Goal: Task Accomplishment & Management: Use online tool/utility

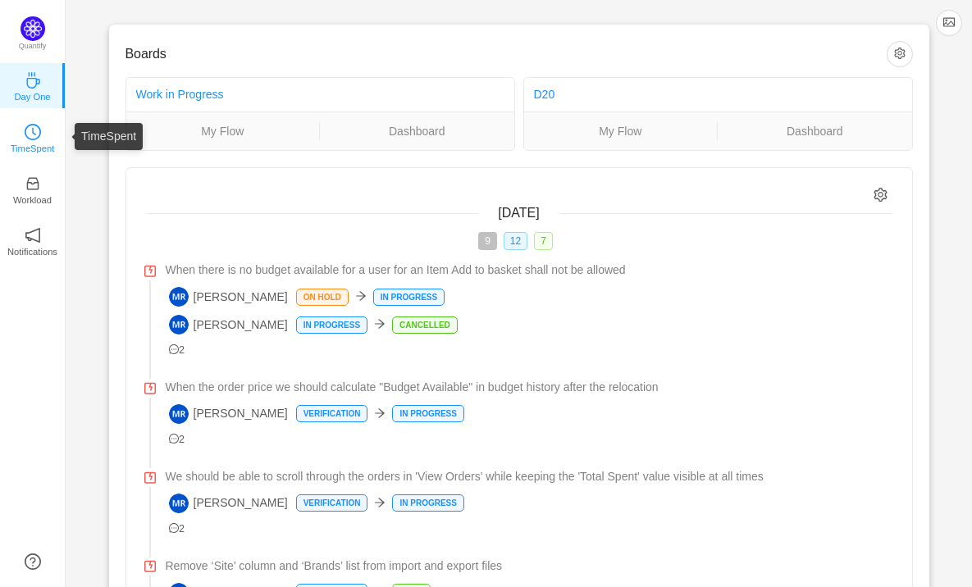
click at [34, 130] on icon "icon: clock-circle" at bounding box center [33, 132] width 16 height 16
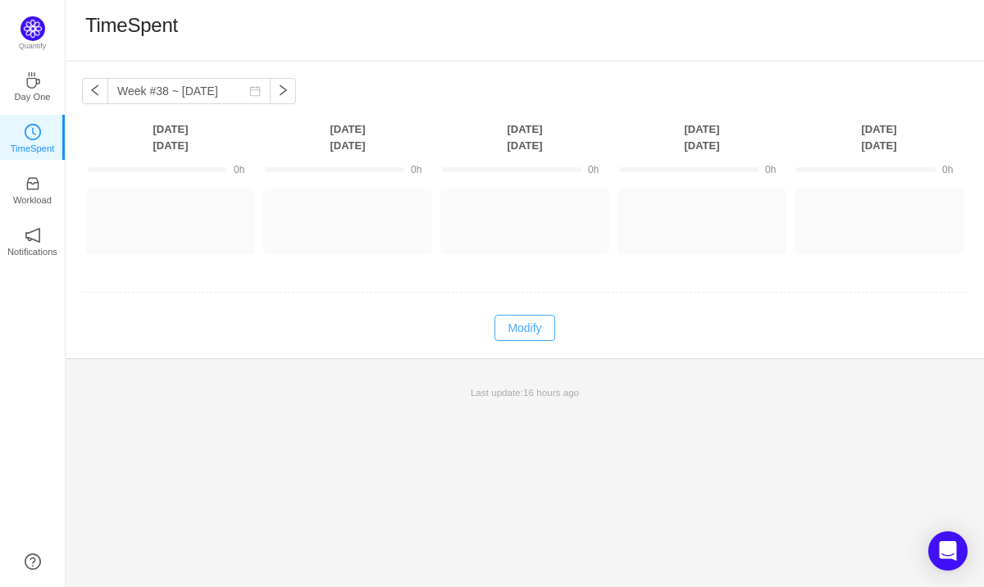
click at [526, 327] on button "Modify" at bounding box center [525, 328] width 60 height 26
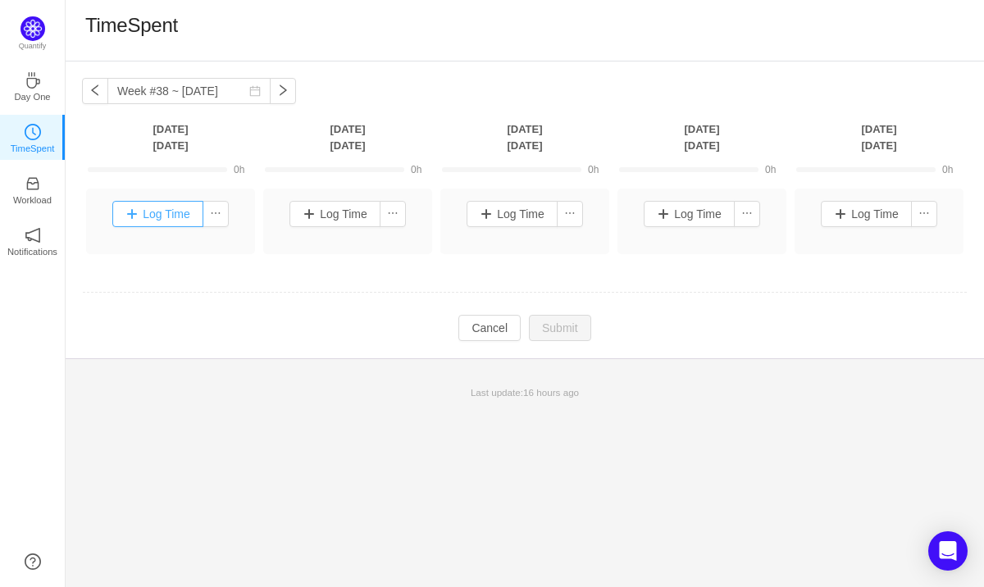
click at [162, 212] on button "Log Time" at bounding box center [157, 214] width 91 height 26
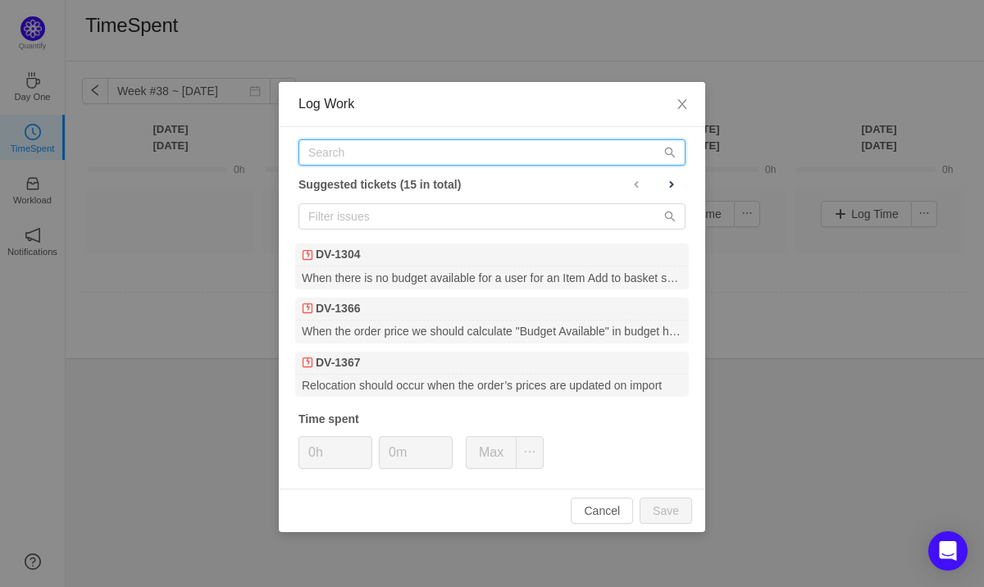
click at [403, 152] on input "text" at bounding box center [492, 152] width 387 height 26
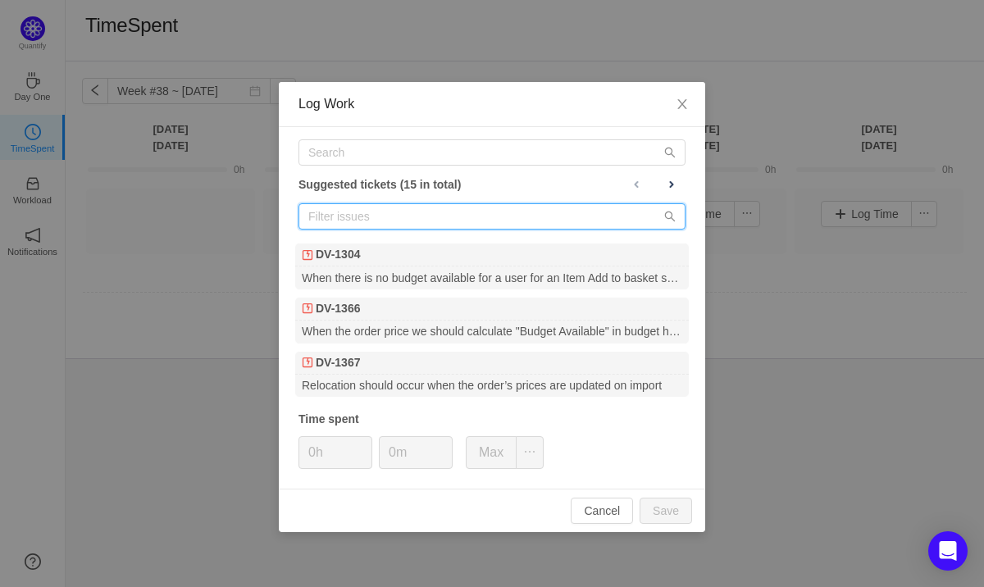
click at [394, 225] on input "text" at bounding box center [492, 216] width 387 height 26
paste input "DV-789"
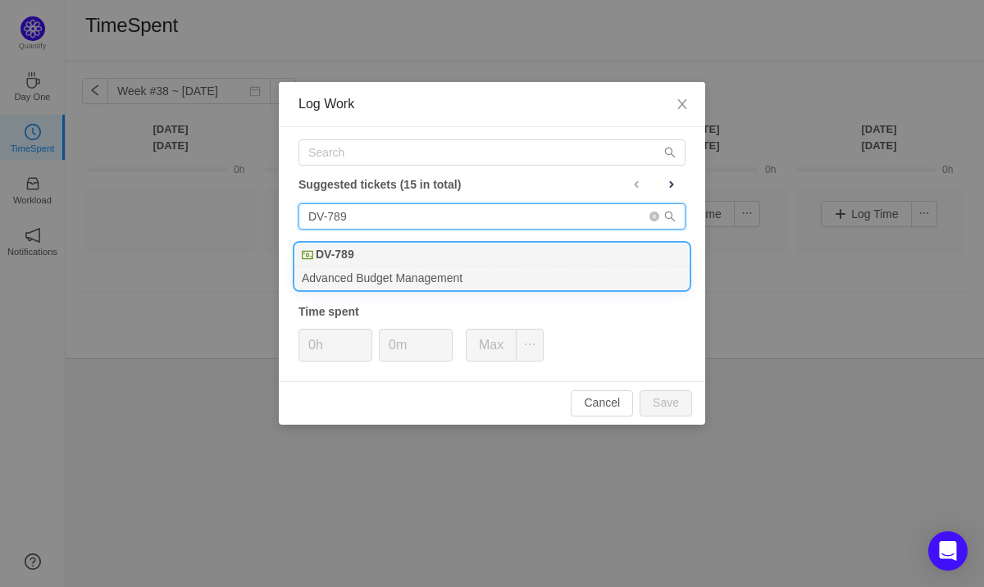
type input "DV-789"
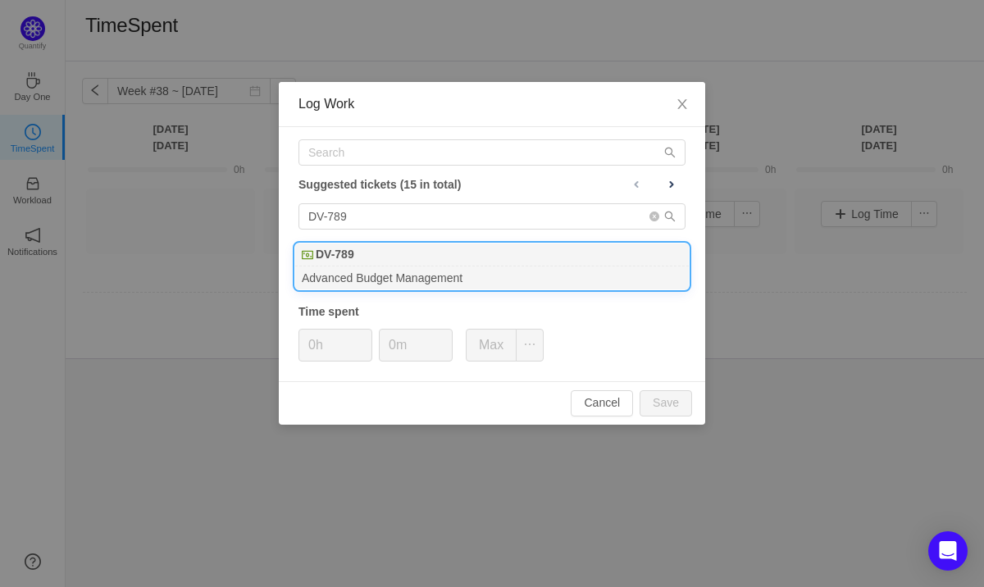
click at [392, 271] on div "Advanced Budget Management" at bounding box center [492, 278] width 394 height 22
type input "8h"
click at [650, 402] on button "Save" at bounding box center [666, 403] width 52 height 26
type input "0h"
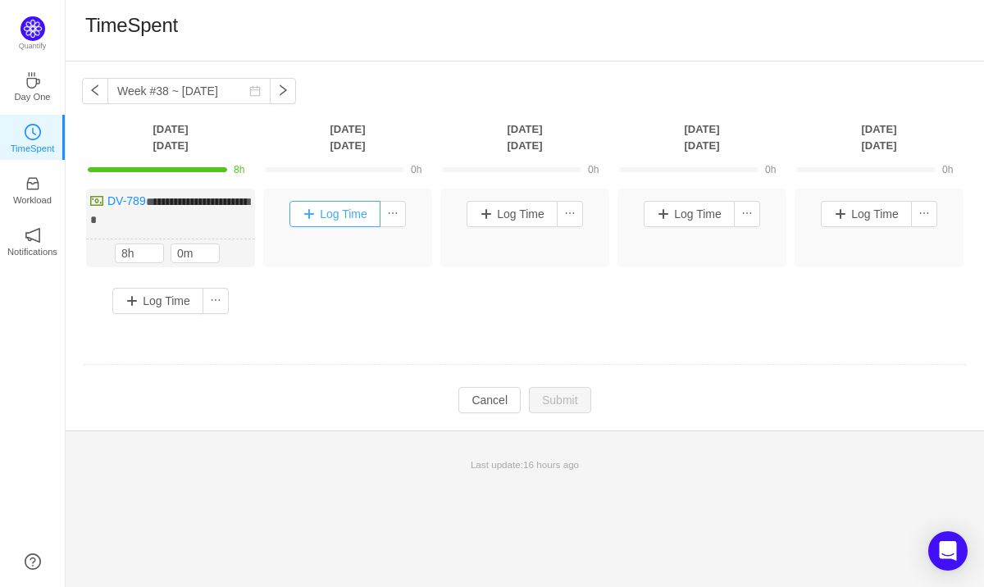
click at [341, 212] on button "Log Time" at bounding box center [334, 214] width 91 height 26
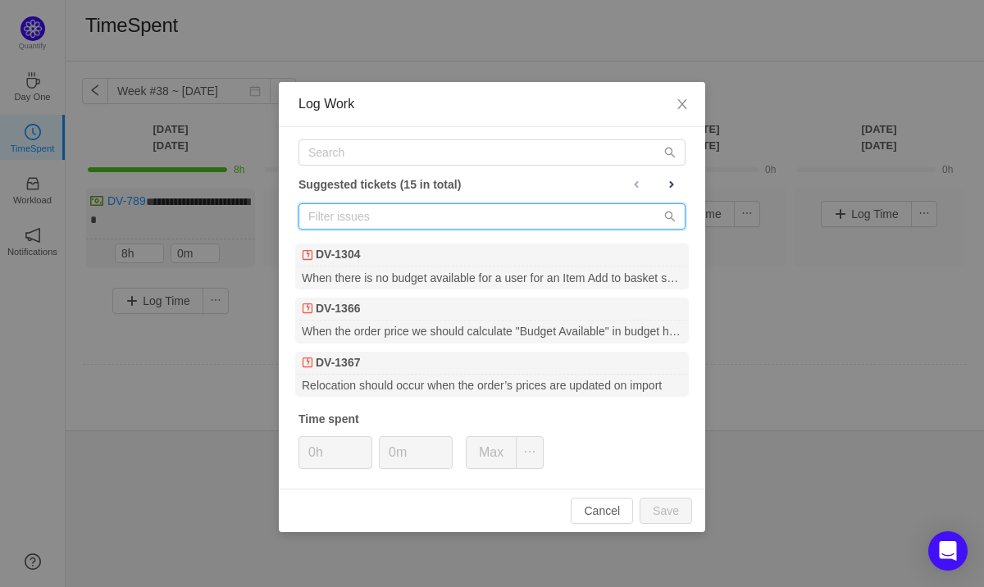
click at [390, 227] on input "text" at bounding box center [492, 216] width 387 height 26
paste input "DV-789"
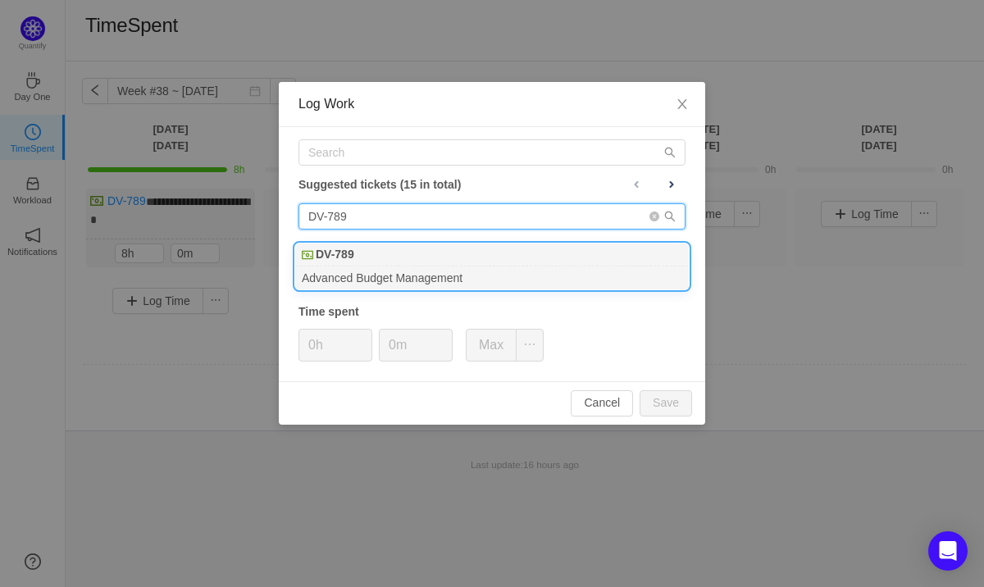
type input "DV-789"
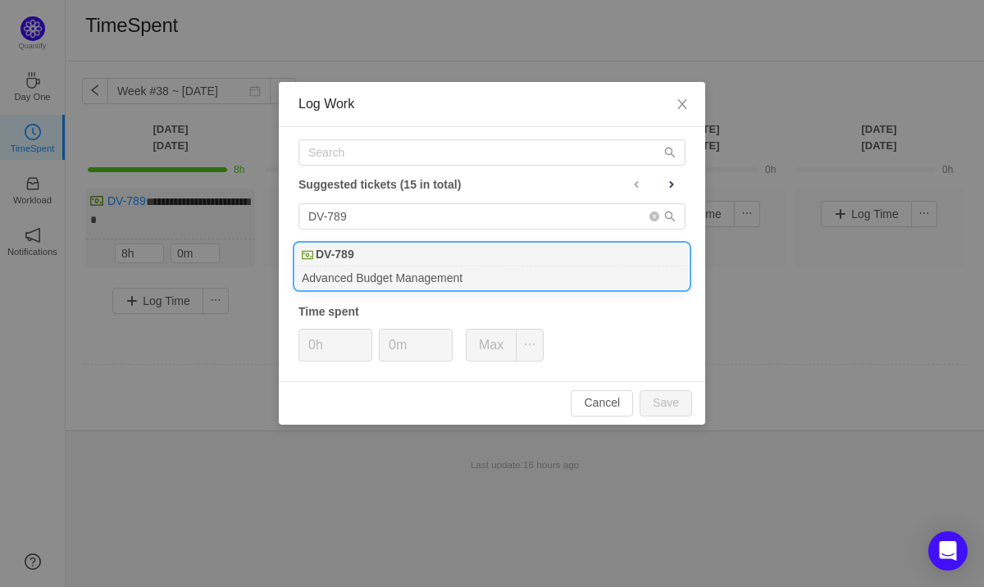
click at [395, 275] on div "Advanced Budget Management" at bounding box center [492, 278] width 394 height 22
type input "8h"
click at [669, 404] on button "Save" at bounding box center [666, 403] width 52 height 26
type input "0h"
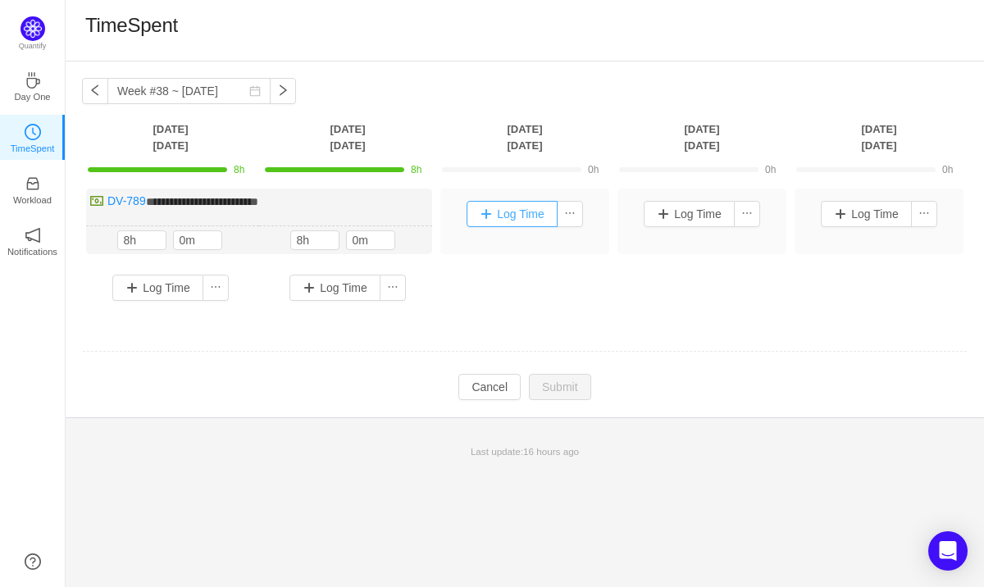
click at [522, 217] on button "Log Time" at bounding box center [512, 214] width 91 height 26
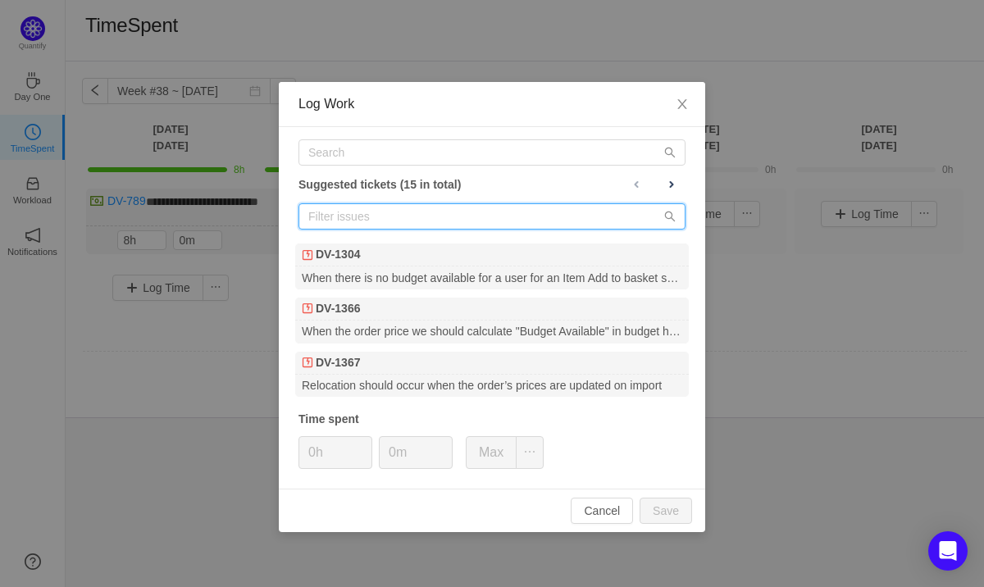
click at [393, 223] on input "text" at bounding box center [492, 216] width 387 height 26
paste input "DV-789"
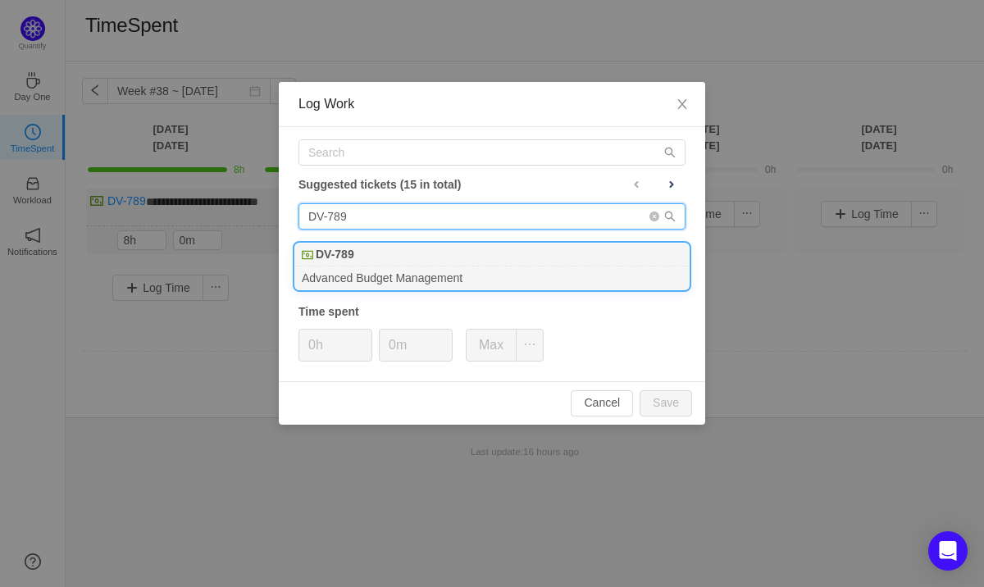
type input "DV-789"
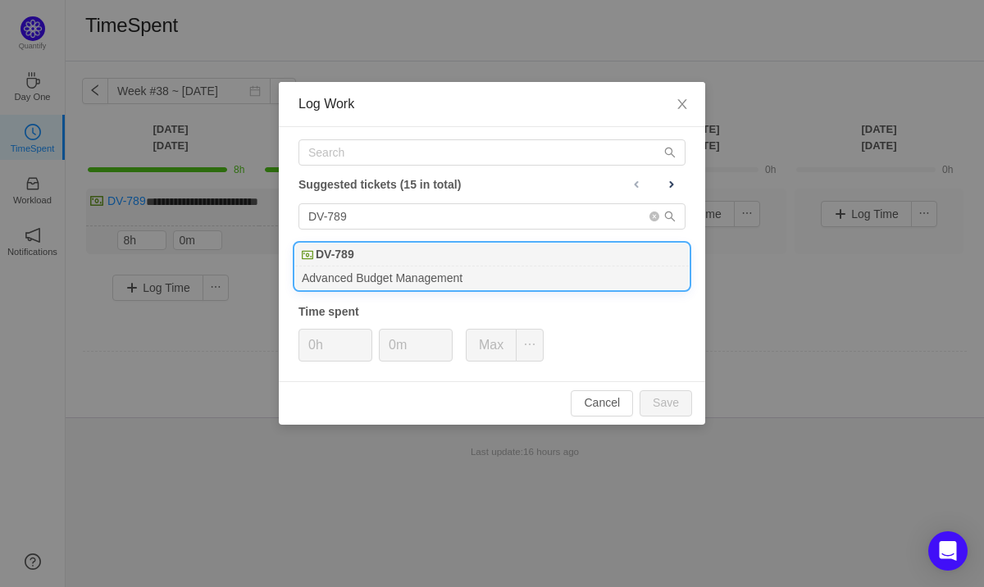
click at [381, 262] on div "DV-789" at bounding box center [492, 255] width 394 height 23
type input "8h"
click at [656, 399] on button "Save" at bounding box center [666, 403] width 52 height 26
type input "0h"
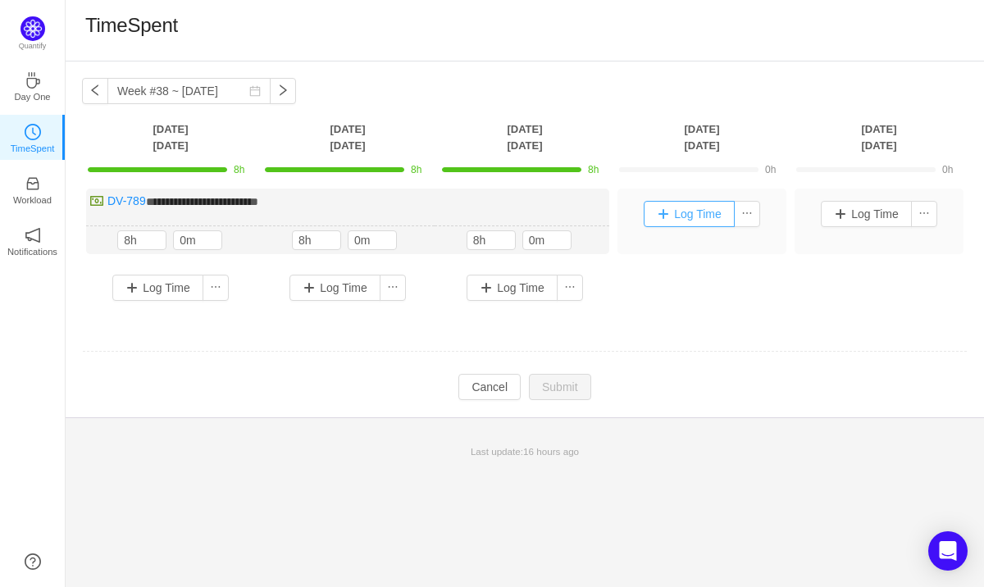
click at [685, 211] on button "Log Time" at bounding box center [689, 214] width 91 height 26
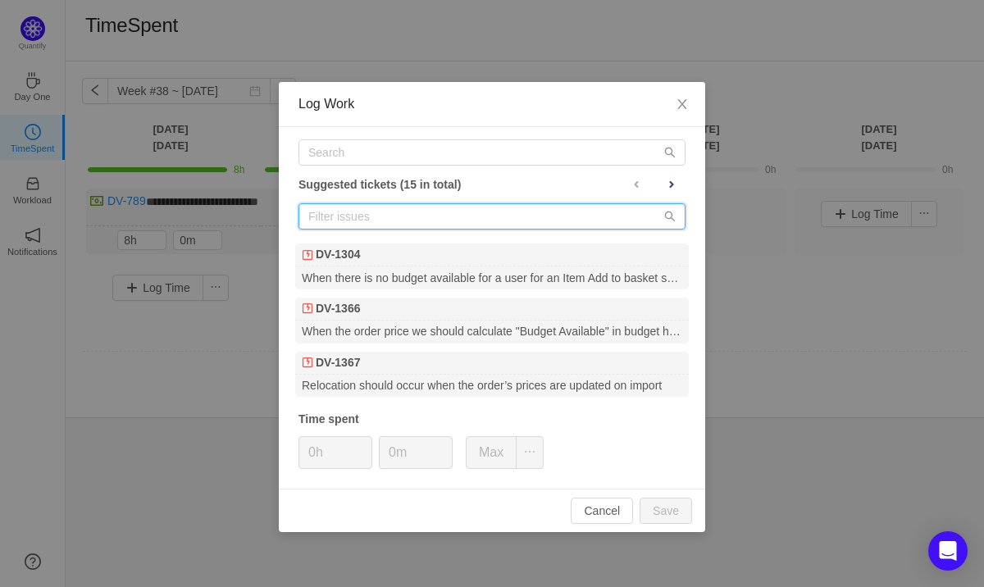
click at [439, 209] on input "text" at bounding box center [492, 216] width 387 height 26
paste input "DV-789"
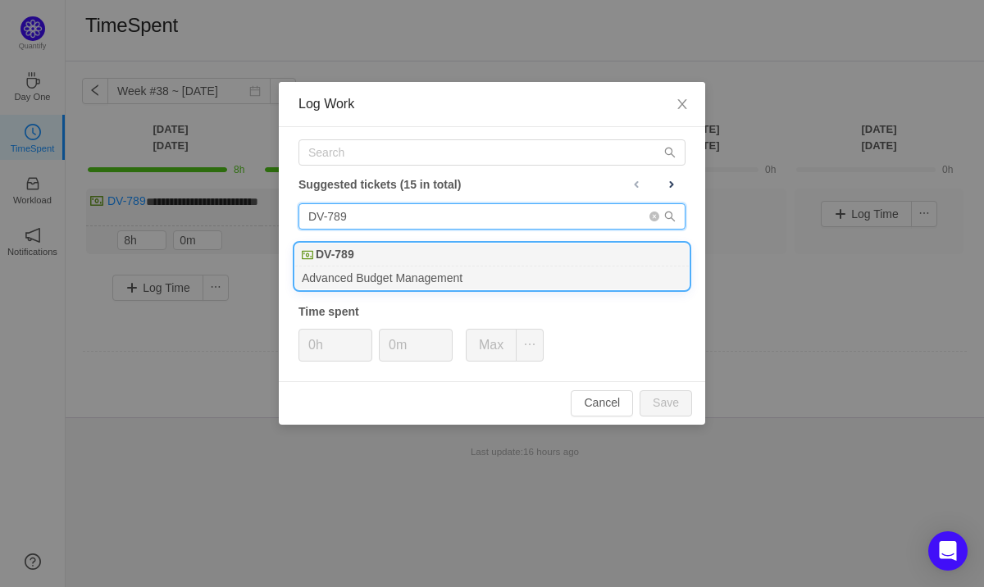
type input "DV-789"
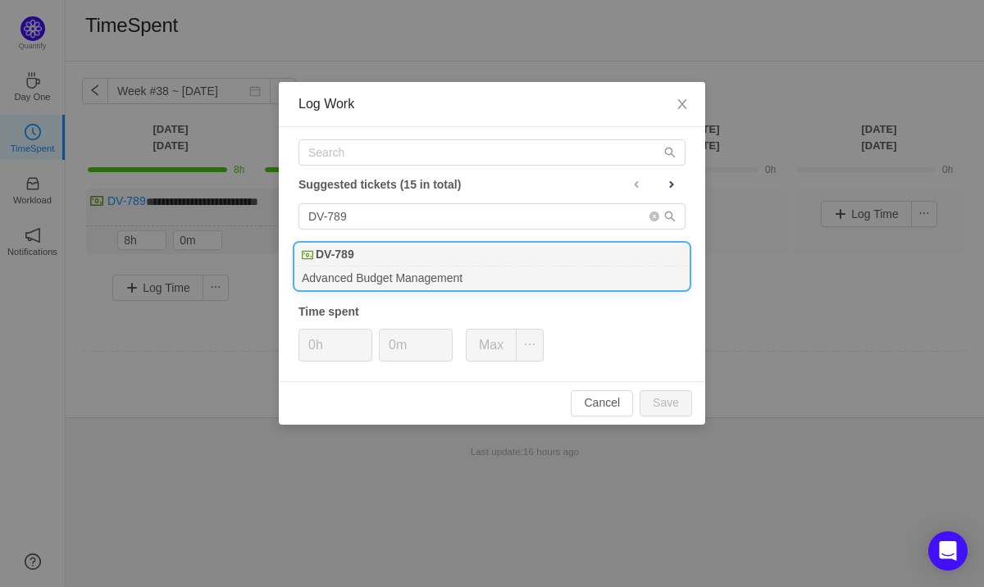
click at [401, 266] on div "DV-789" at bounding box center [492, 255] width 394 height 23
type input "8h"
click at [658, 400] on button "Save" at bounding box center [666, 403] width 52 height 26
type input "0h"
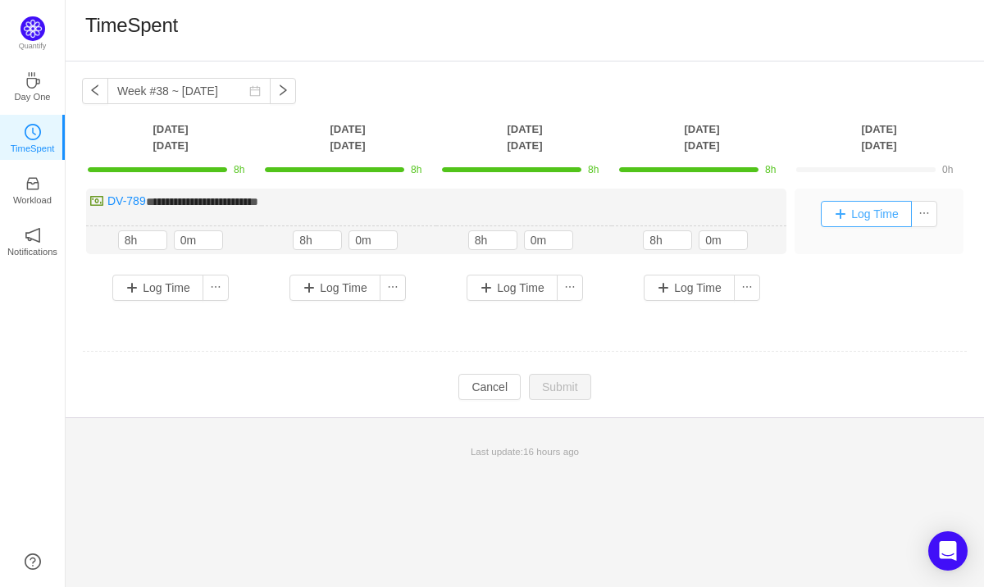
click at [872, 210] on button "Log Time" at bounding box center [866, 214] width 91 height 26
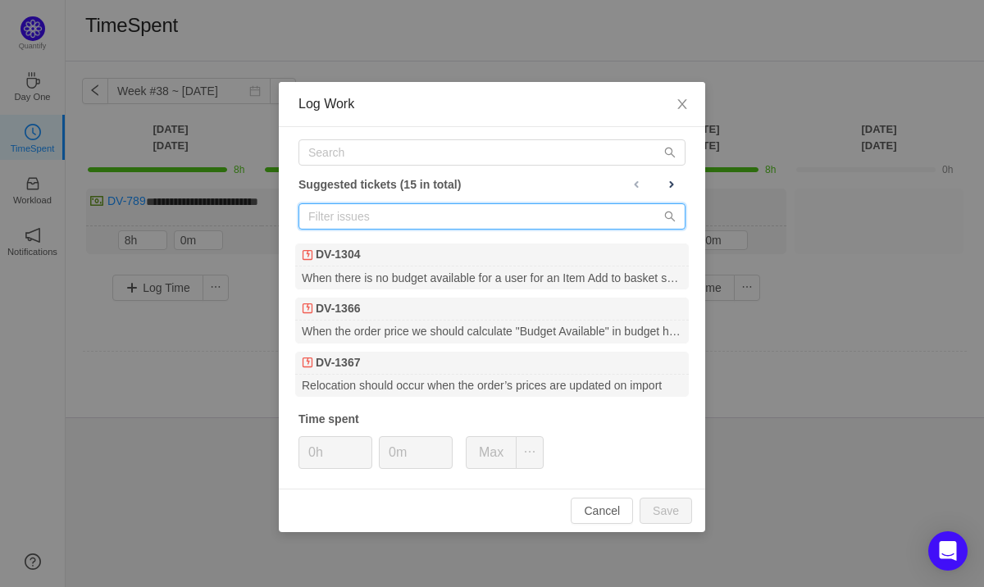
click at [487, 217] on input "text" at bounding box center [492, 216] width 387 height 26
paste input "DV-789"
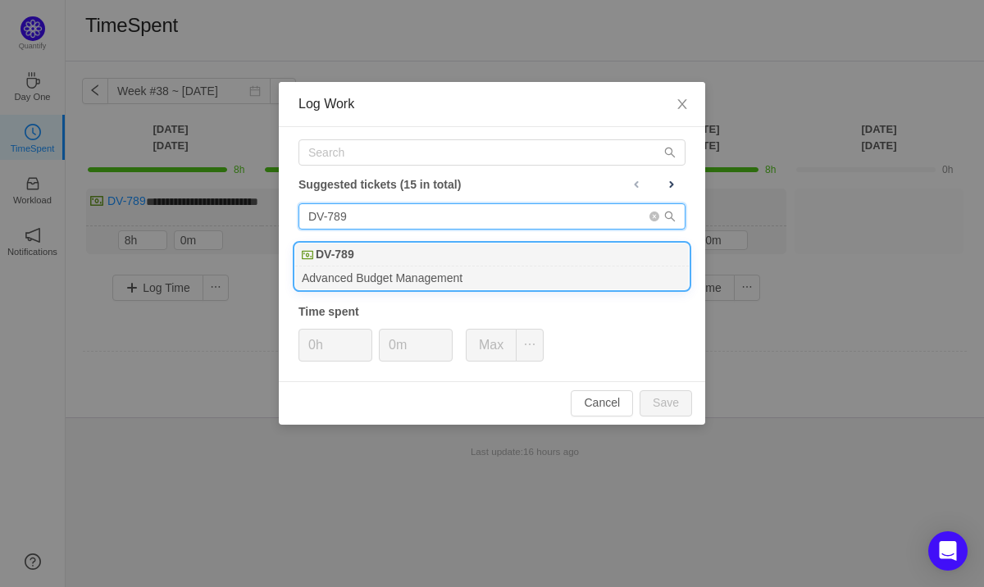
type input "DV-789"
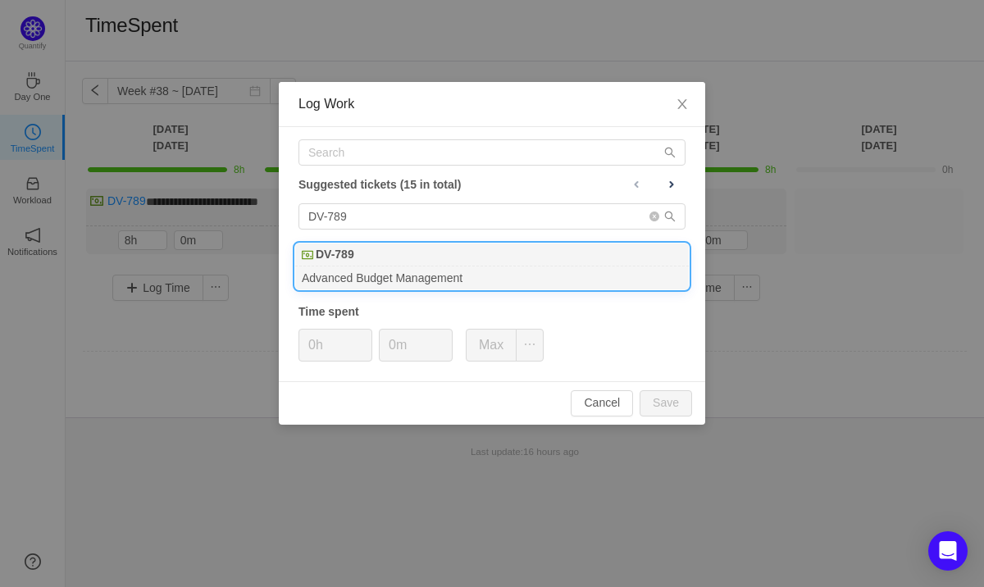
click at [408, 278] on div "Advanced Budget Management" at bounding box center [492, 278] width 394 height 22
type input "8h"
click at [664, 404] on button "Save" at bounding box center [666, 403] width 52 height 26
type input "0h"
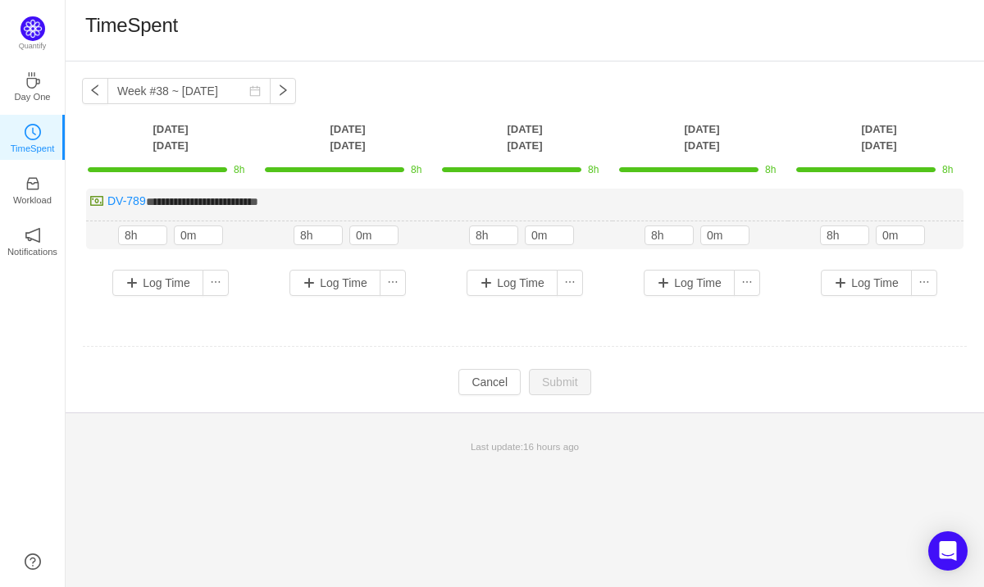
click at [305, 379] on td "Modify Cancel Submit" at bounding box center [525, 382] width 886 height 28
click at [328, 454] on div "Last update: 16 hours ago" at bounding box center [525, 447] width 918 height 34
click at [29, 379] on div "Quantify Day One TimeSpent Workload Notifications About" at bounding box center [32, 293] width 65 height 587
click at [211, 464] on div "**********" at bounding box center [525, 325] width 918 height 526
click at [317, 36] on div "TimeSpent" at bounding box center [524, 30] width 879 height 34
